Goal: Find specific page/section: Find specific page/section

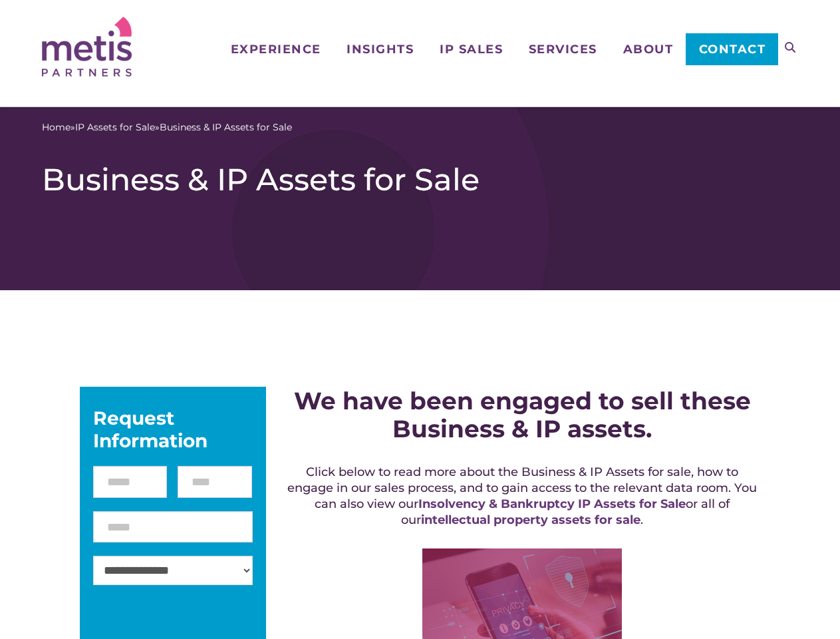
click at [790, 47] on icon at bounding box center [790, 47] width 11 height 11
